Goal: Information Seeking & Learning: Learn about a topic

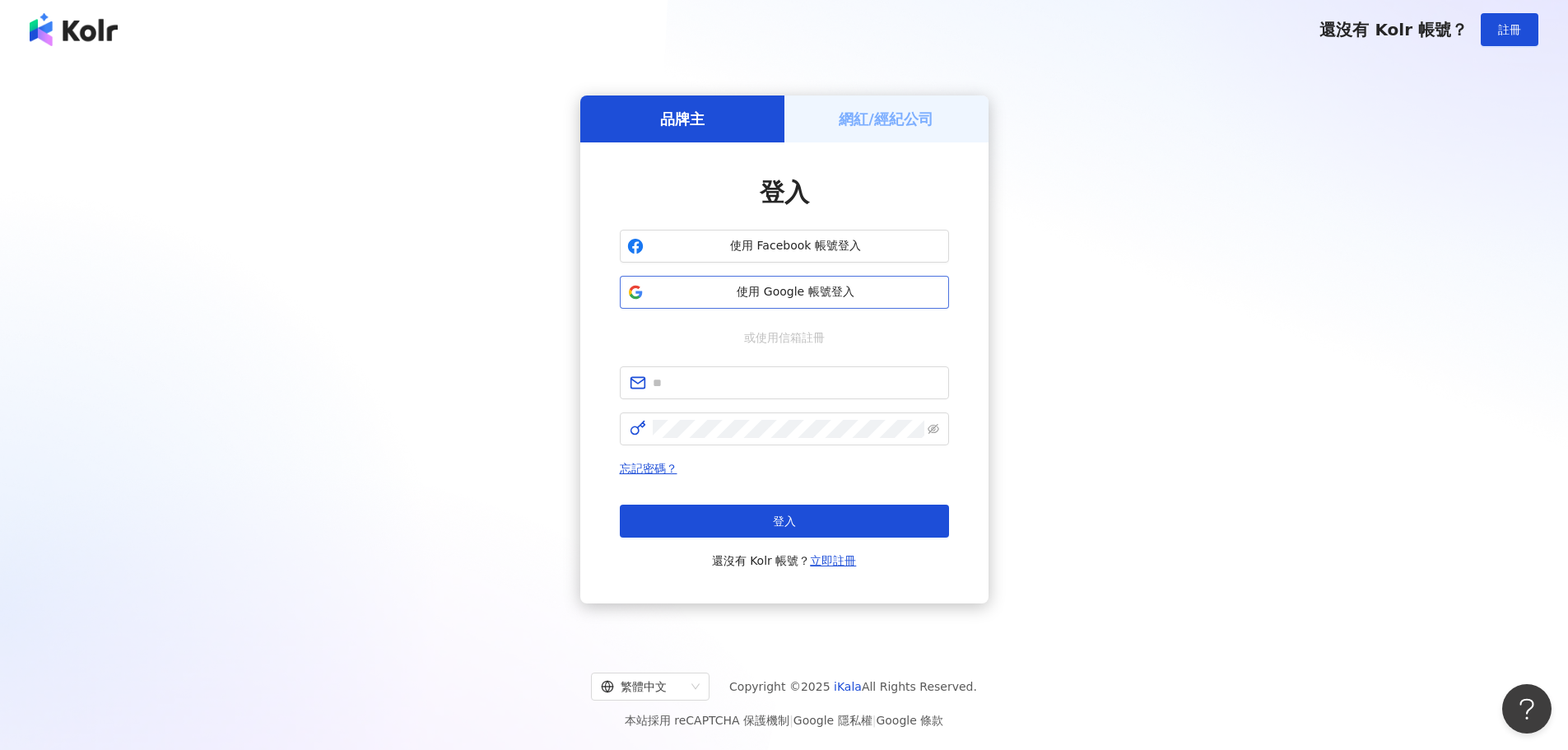
click at [805, 276] on button "使用 Google 帳號登入" at bounding box center [785, 292] width 329 height 33
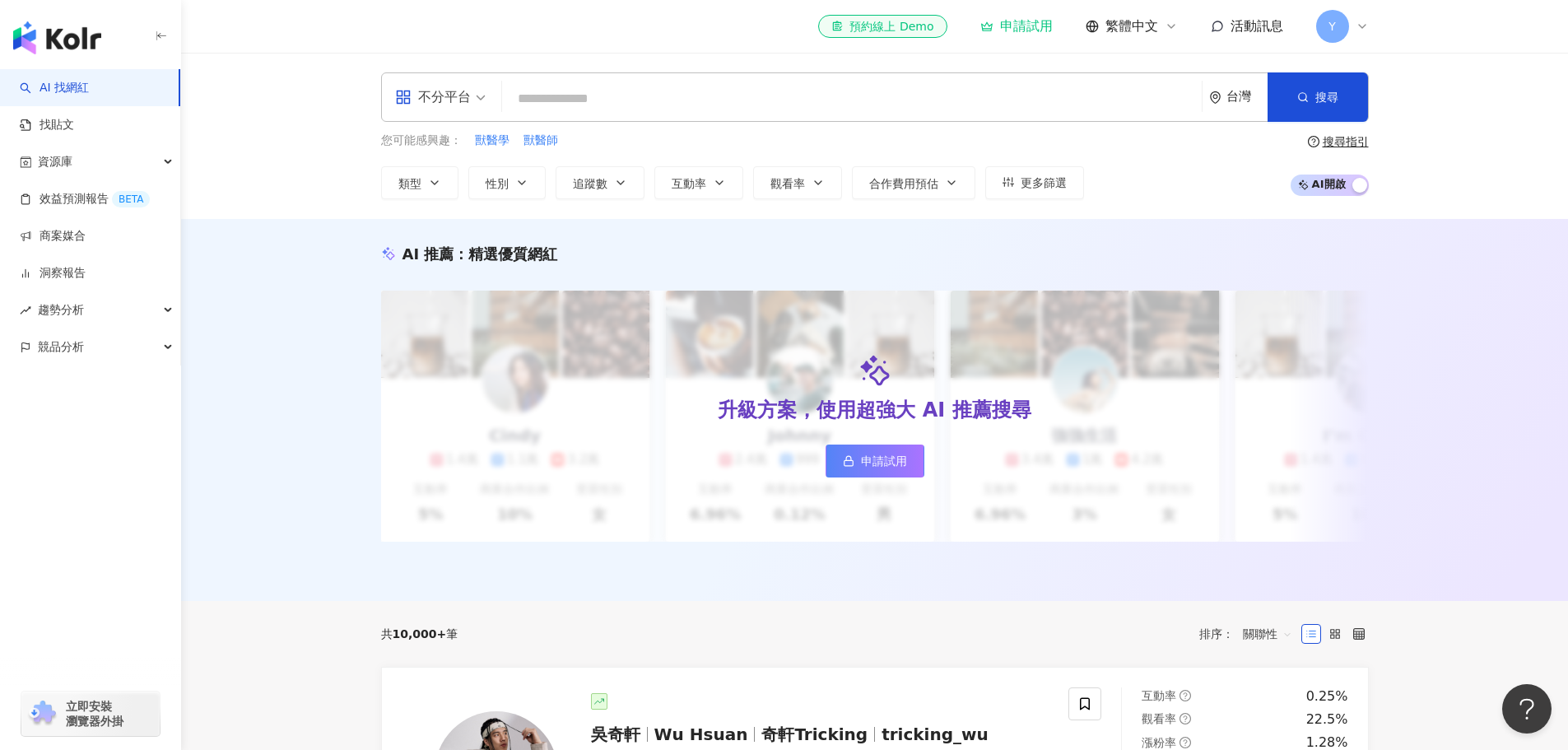
click at [638, 92] on input "search" at bounding box center [852, 99] width 686 height 31
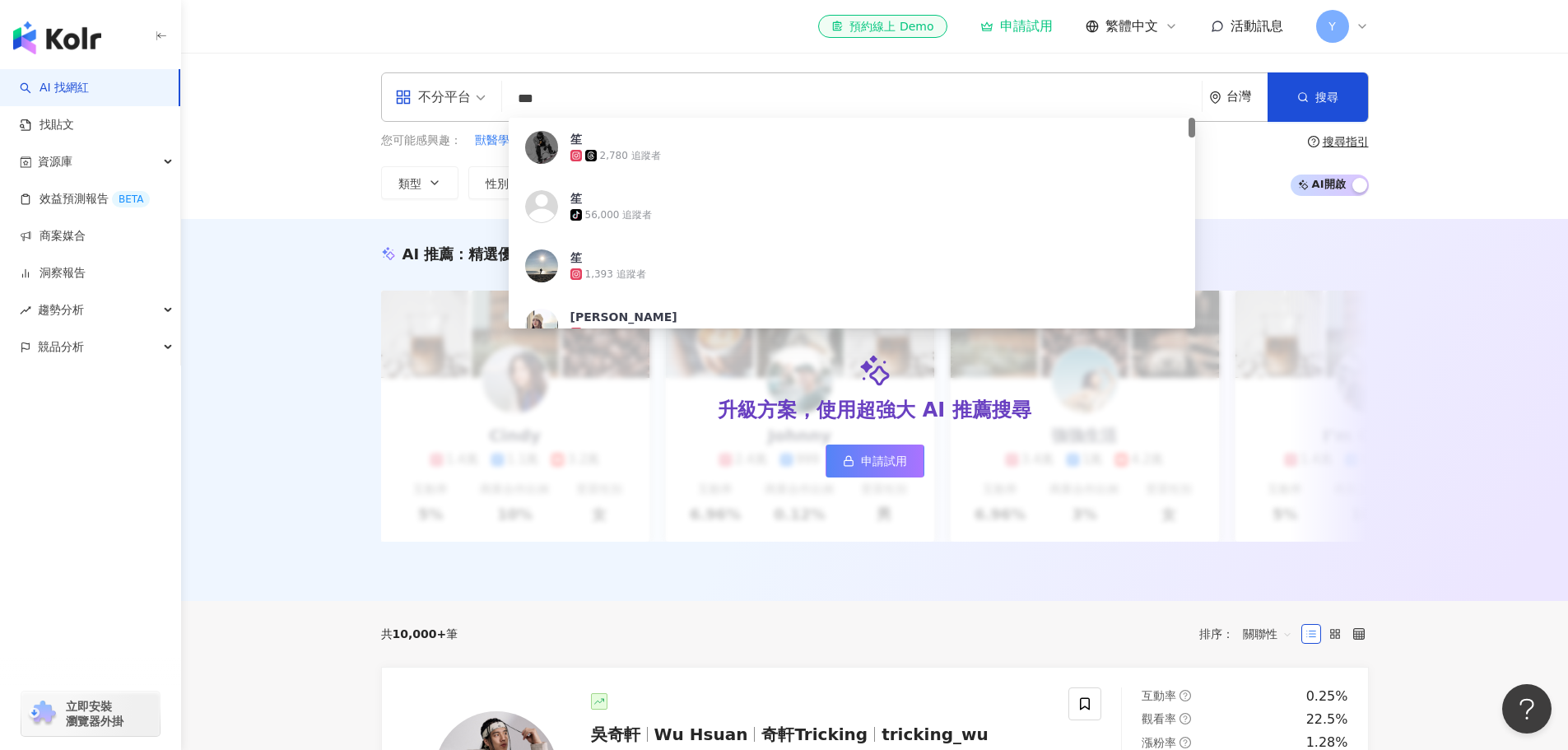
type input "**"
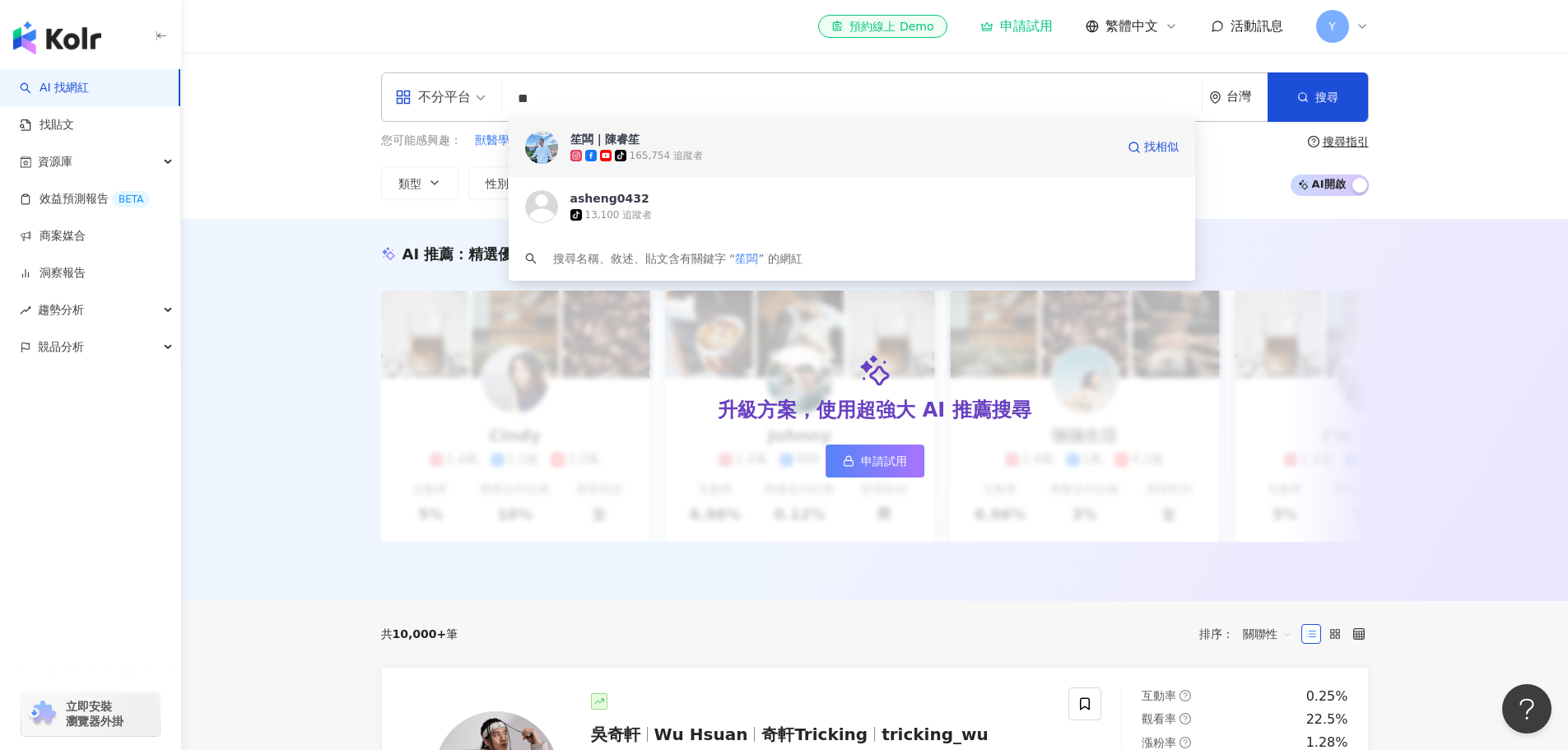
click at [614, 137] on div "笙闆｜陳睿笙" at bounding box center [605, 139] width 69 height 16
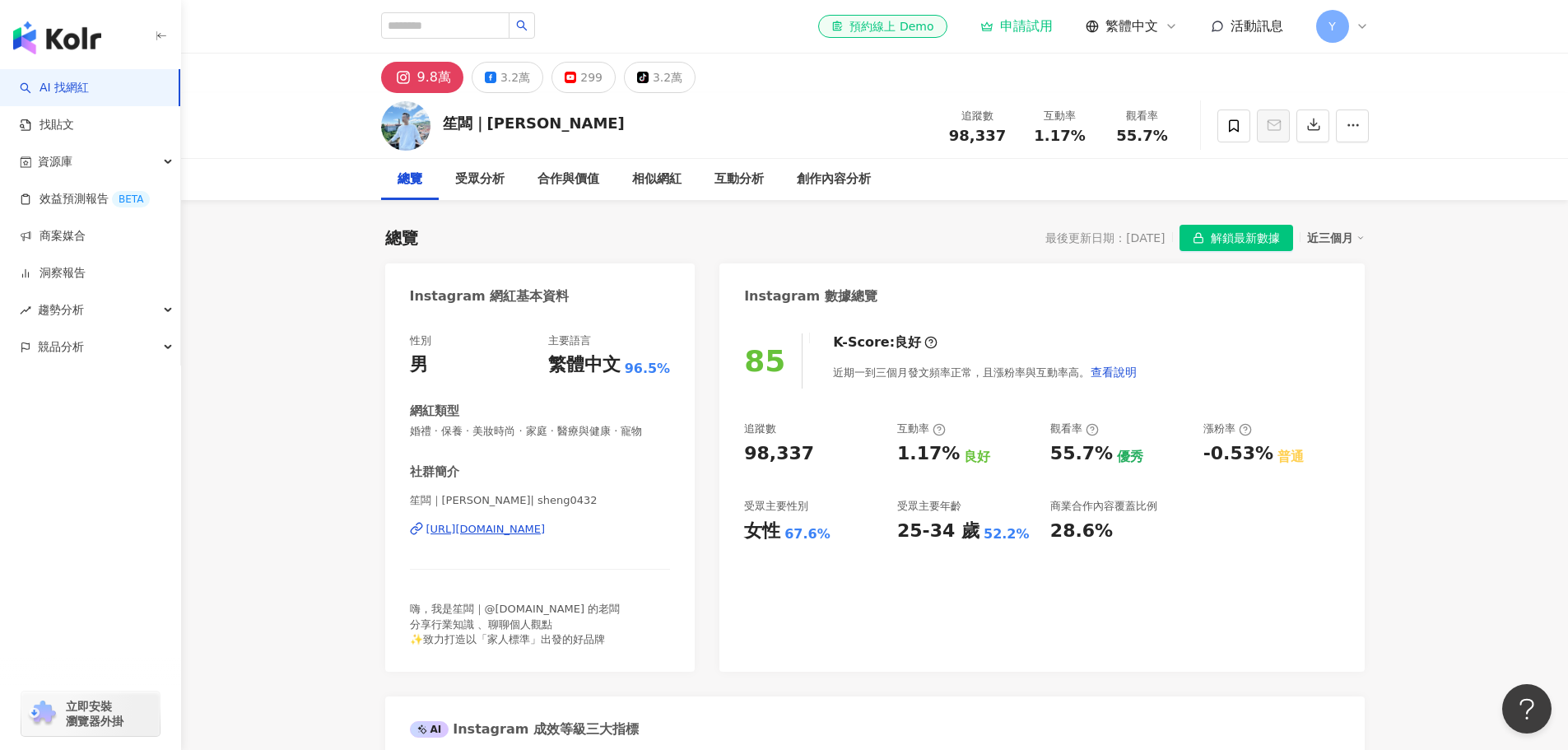
click at [1344, 234] on div "近三個月" at bounding box center [1336, 238] width 57 height 21
click at [1342, 238] on div "近三個月" at bounding box center [1336, 238] width 57 height 21
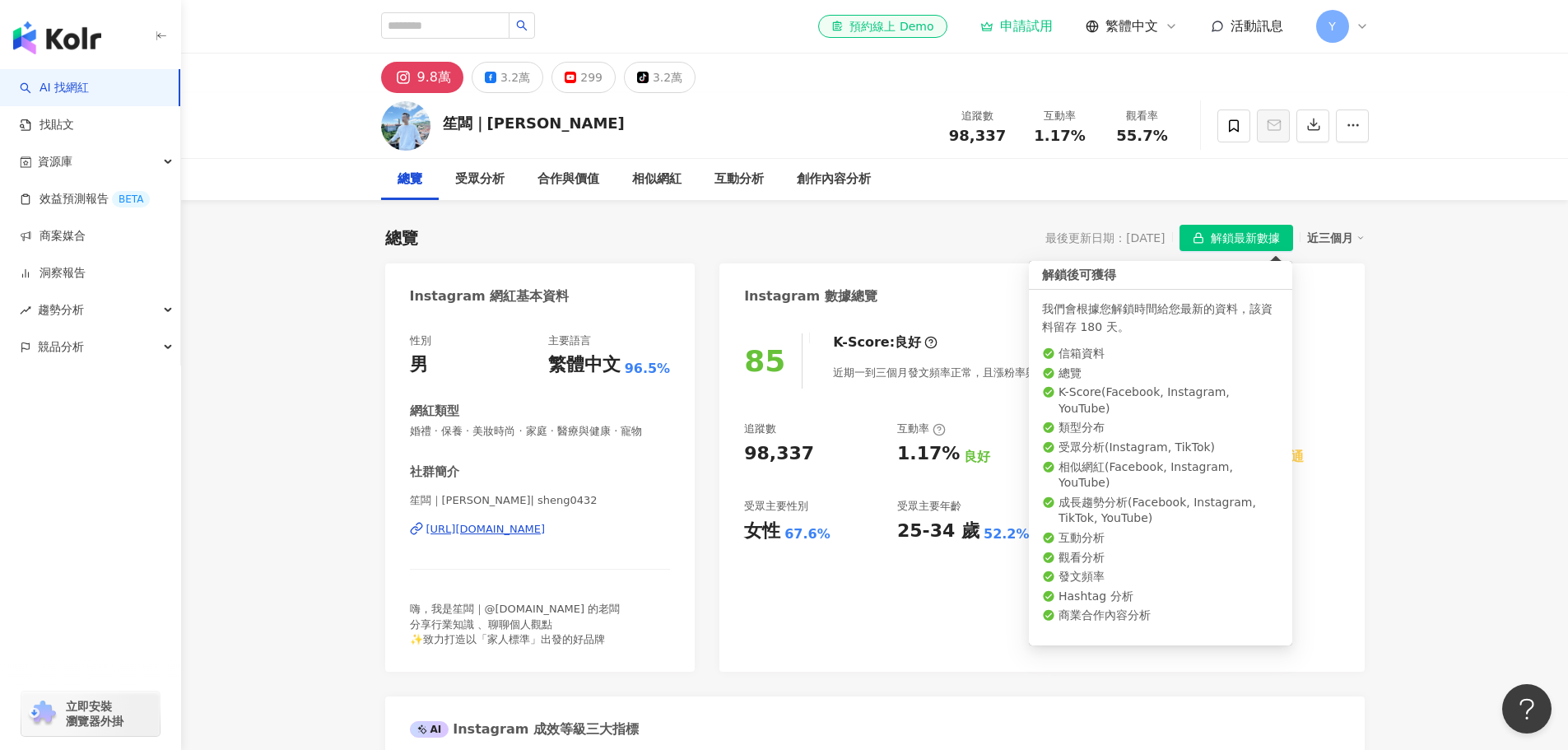
click at [1231, 243] on span "解鎖最新數據" at bounding box center [1245, 239] width 69 height 27
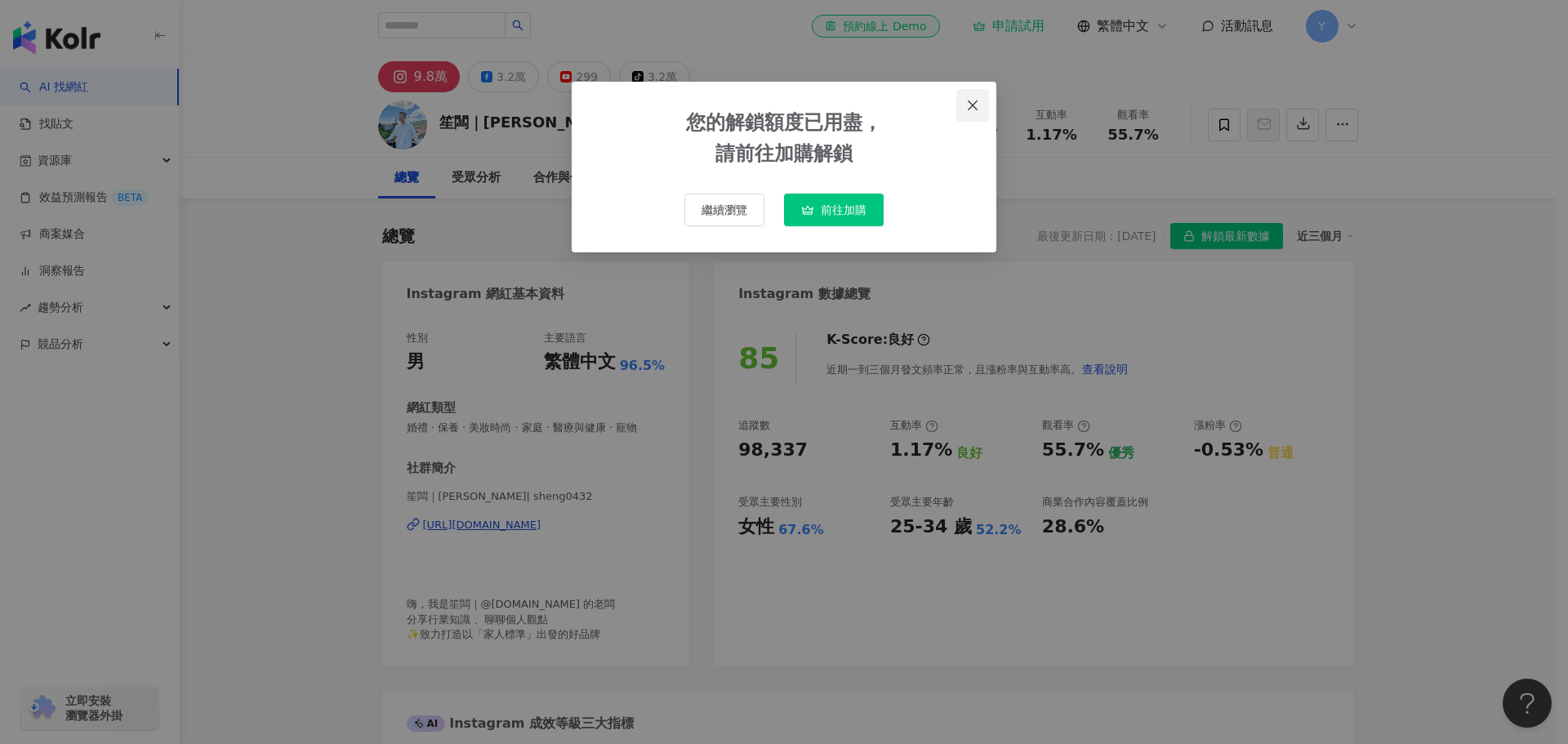
click at [970, 111] on icon "close" at bounding box center [972, 105] width 13 height 13
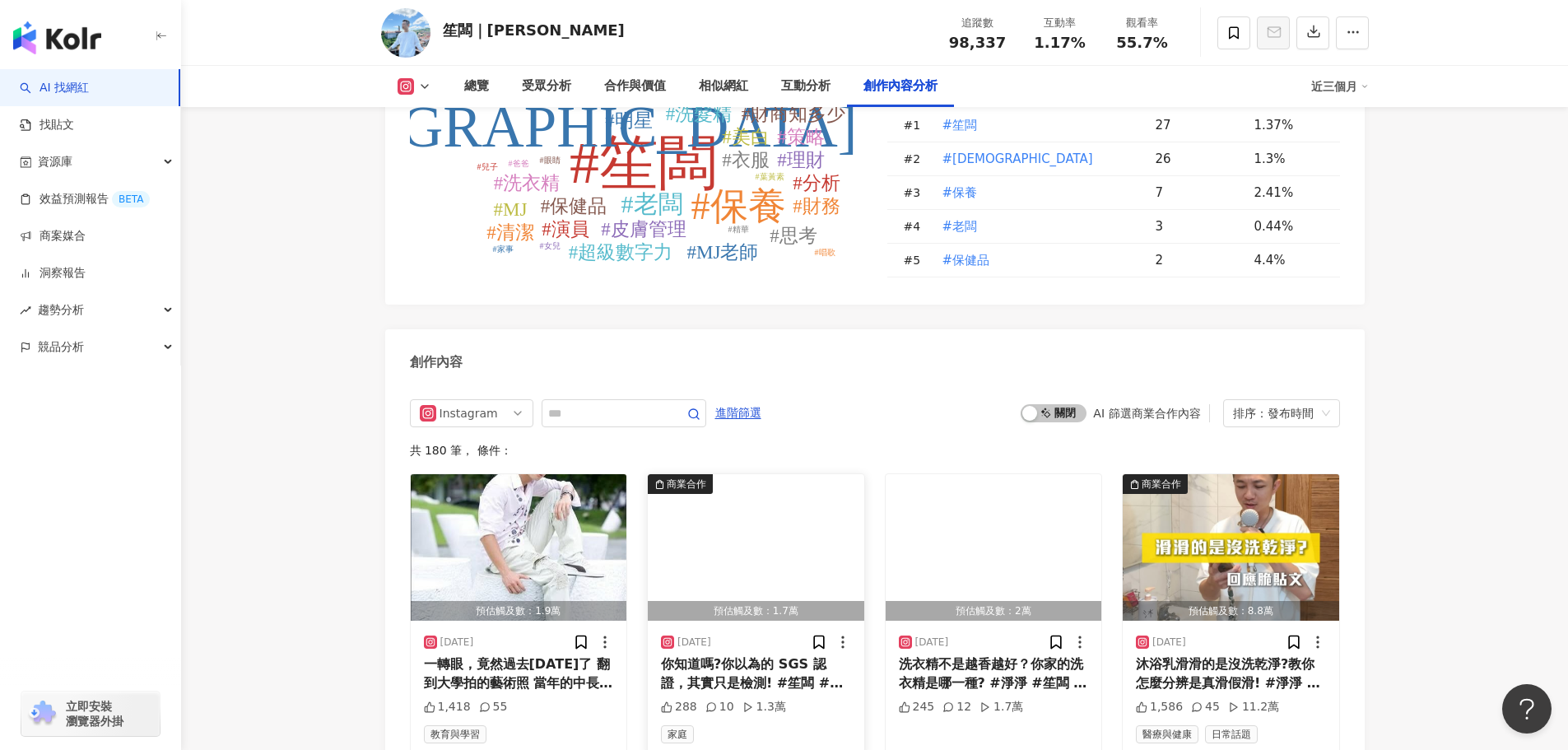
scroll to position [4941, 0]
